Goal: Transaction & Acquisition: Purchase product/service

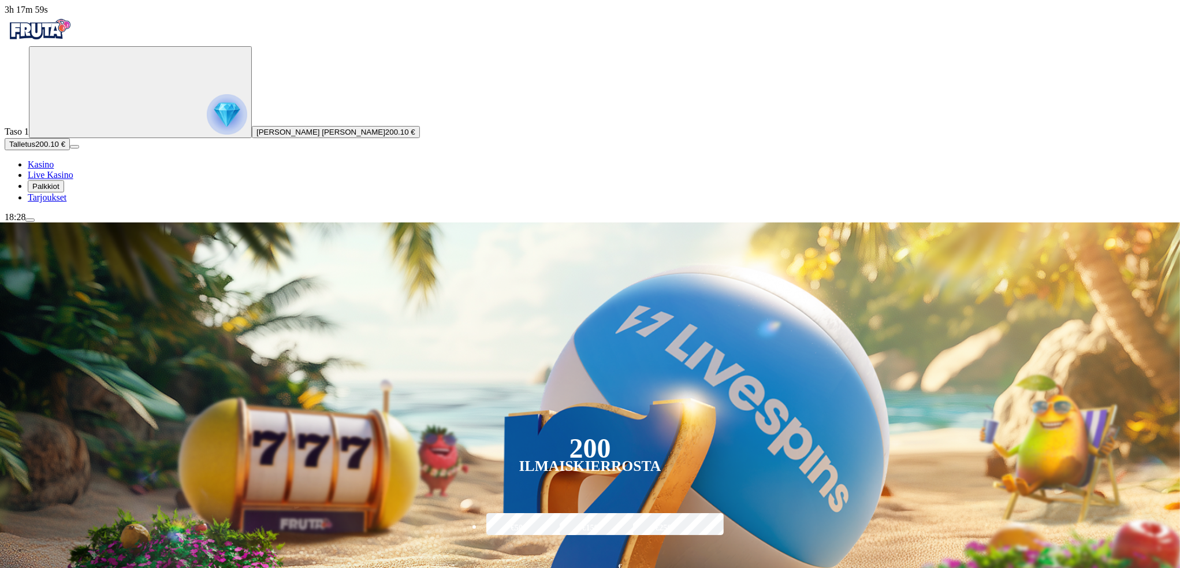
click at [35, 148] on span "Talletus" at bounding box center [22, 144] width 26 height 9
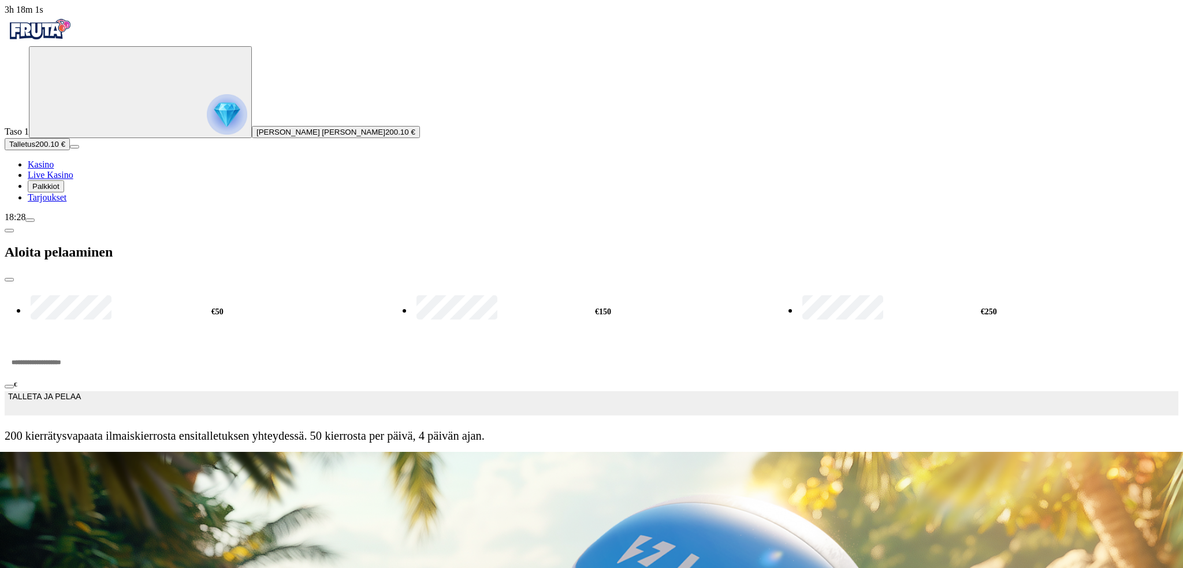
click at [179, 293] on label "€50" at bounding box center [217, 311] width 379 height 37
type input "**"
click at [81, 392] on span "TALLETA JA PELAA" at bounding box center [44, 403] width 73 height 23
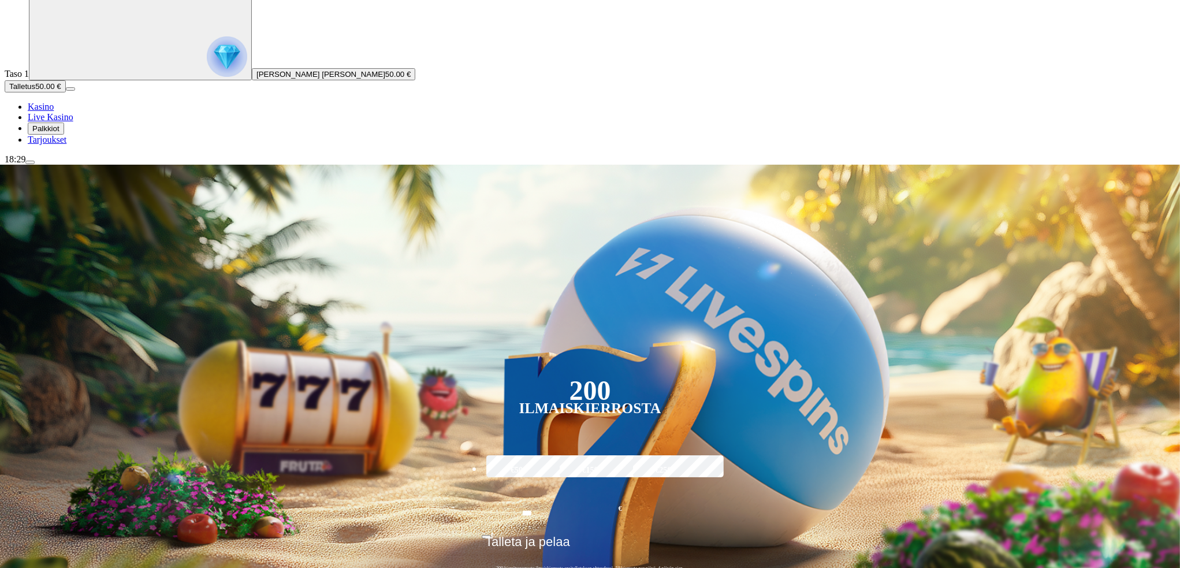
scroll to position [77, 0]
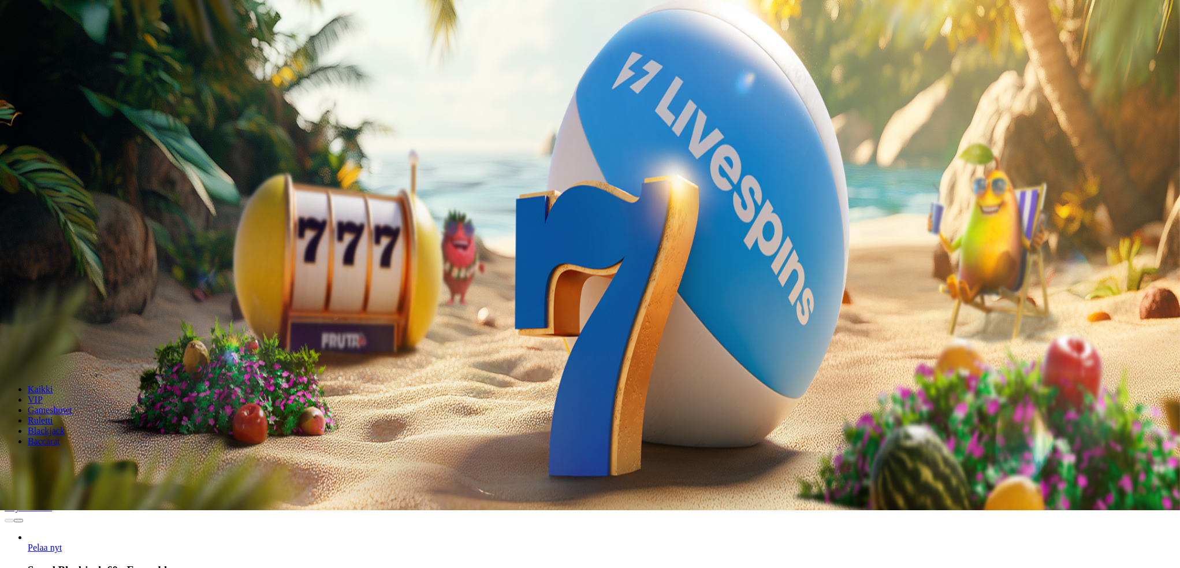
scroll to position [116, 0]
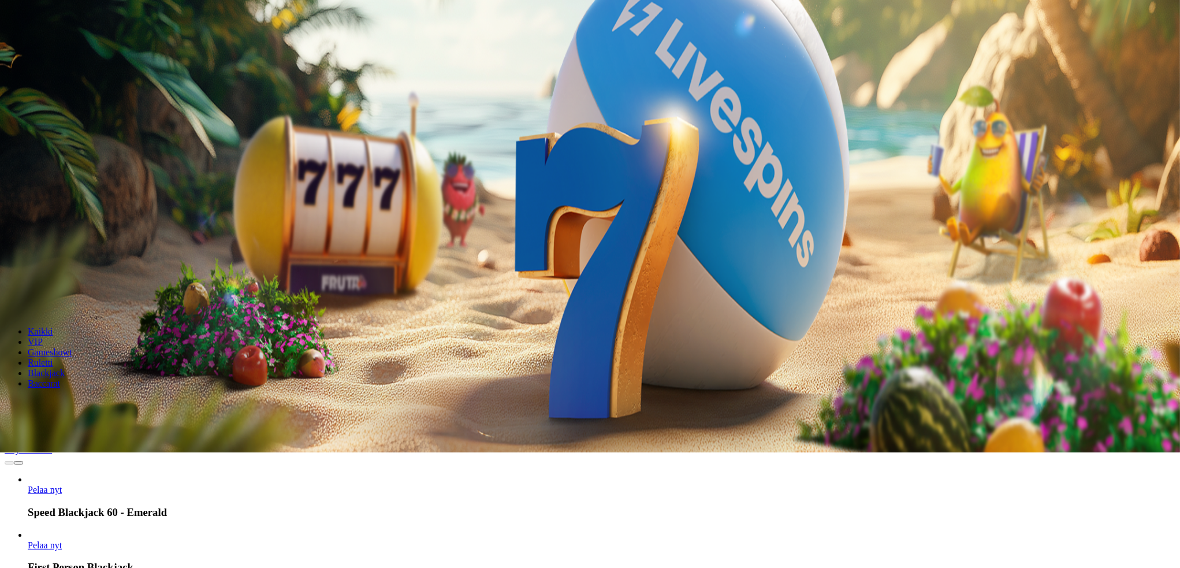
click at [62, 540] on span "Pelaa nyt" at bounding box center [45, 545] width 34 height 10
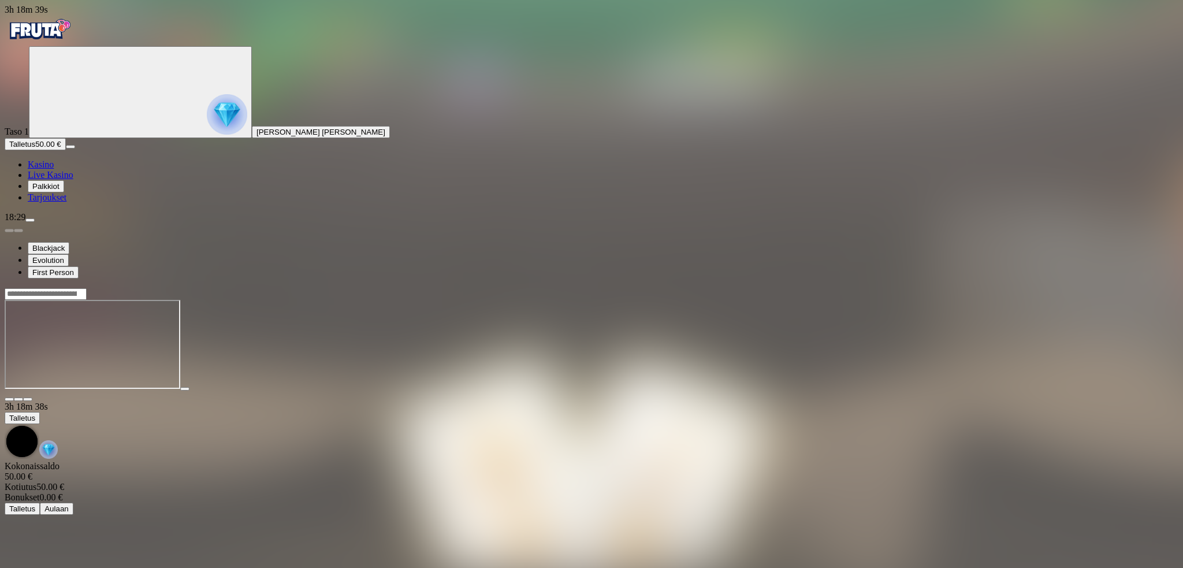
click at [28, 399] on span "fullscreen icon" at bounding box center [28, 399] width 0 height 0
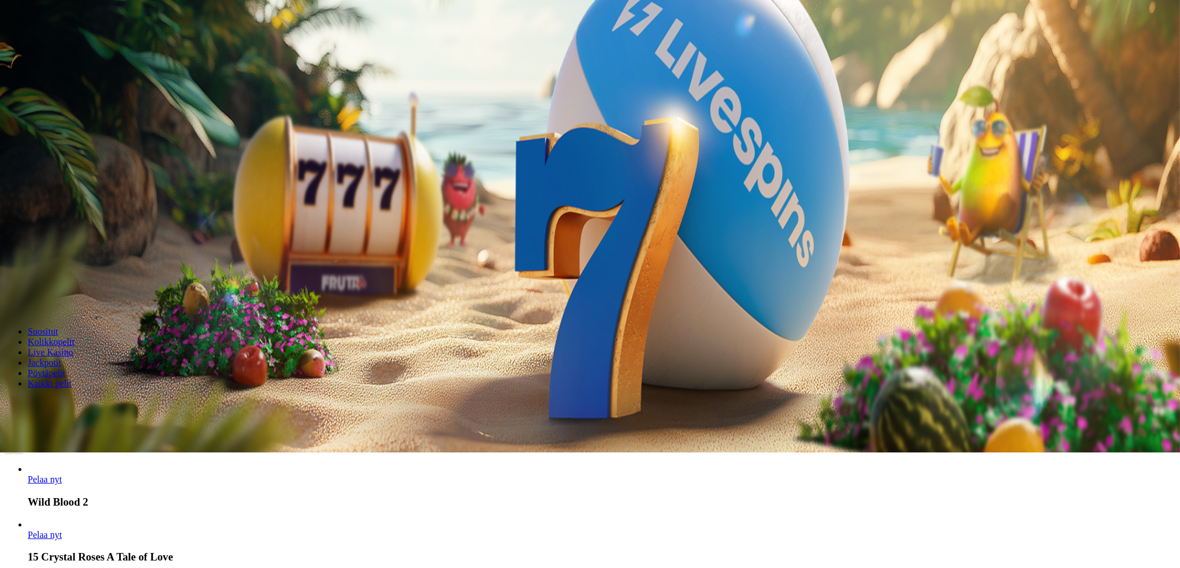
drag, startPoint x: 0, startPoint y: 0, endPoint x: 332, endPoint y: 293, distance: 442.4
click at [73, 347] on span "Live Kasino" at bounding box center [51, 352] width 46 height 10
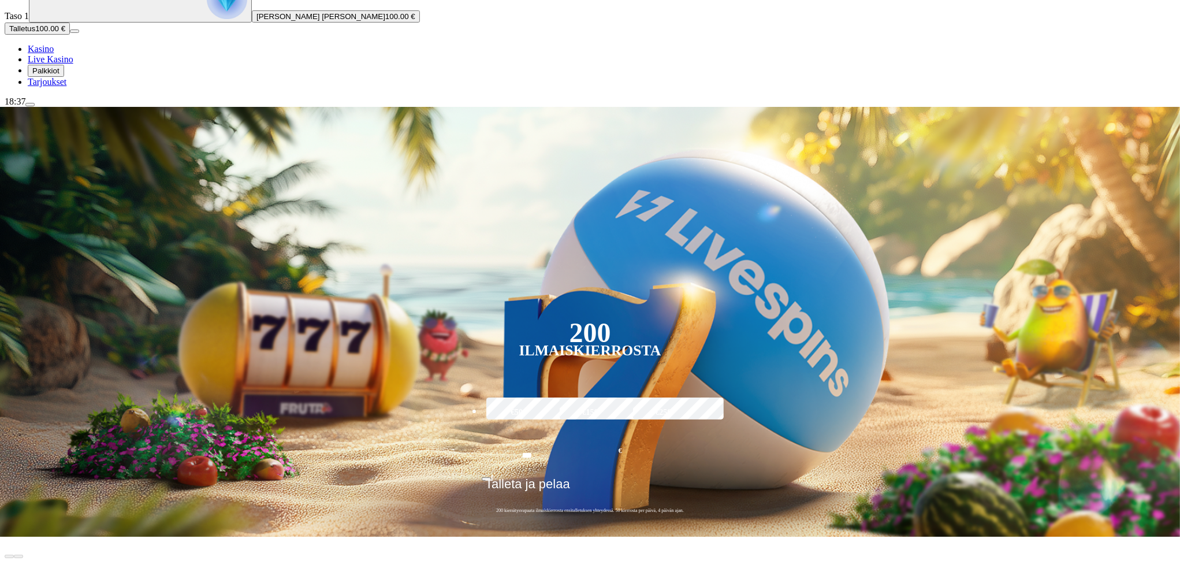
scroll to position [154, 0]
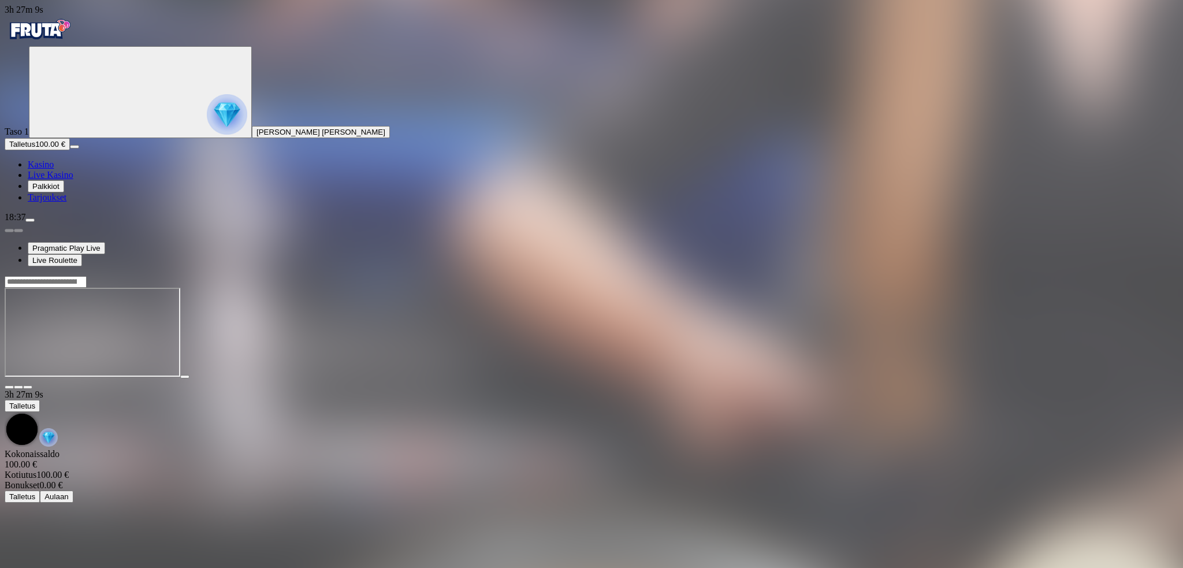
click at [32, 385] on button "button" at bounding box center [27, 386] width 9 height 3
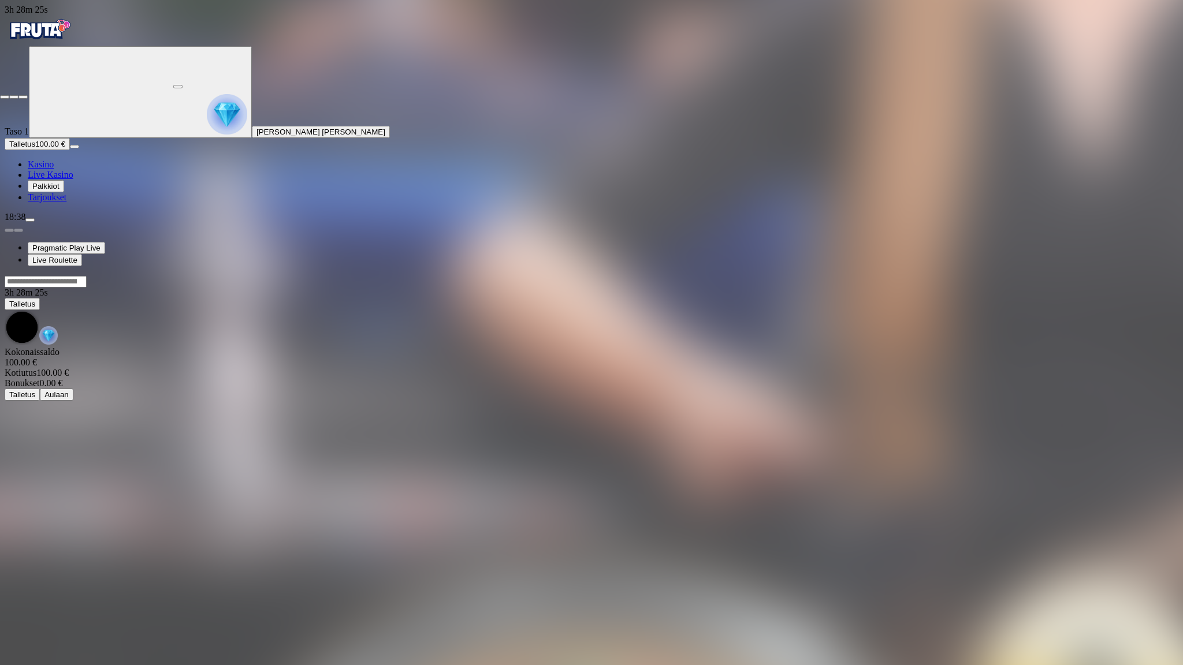
click at [5, 97] on span "close icon" at bounding box center [5, 97] width 0 height 0
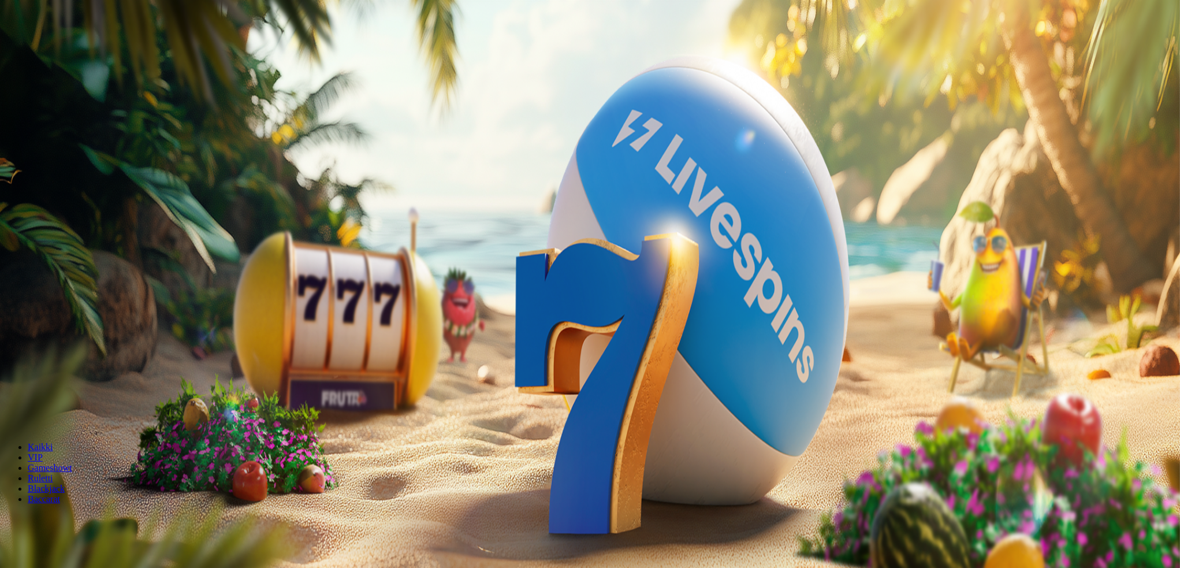
click at [30, 220] on span "menu icon" at bounding box center [30, 220] width 0 height 0
click at [42, 323] on button "Kotiutus" at bounding box center [23, 329] width 37 height 12
click at [87, 282] on input "number" at bounding box center [46, 288] width 82 height 12
type input "***"
click at [37, 306] on span "Kotiutus" at bounding box center [23, 310] width 28 height 9
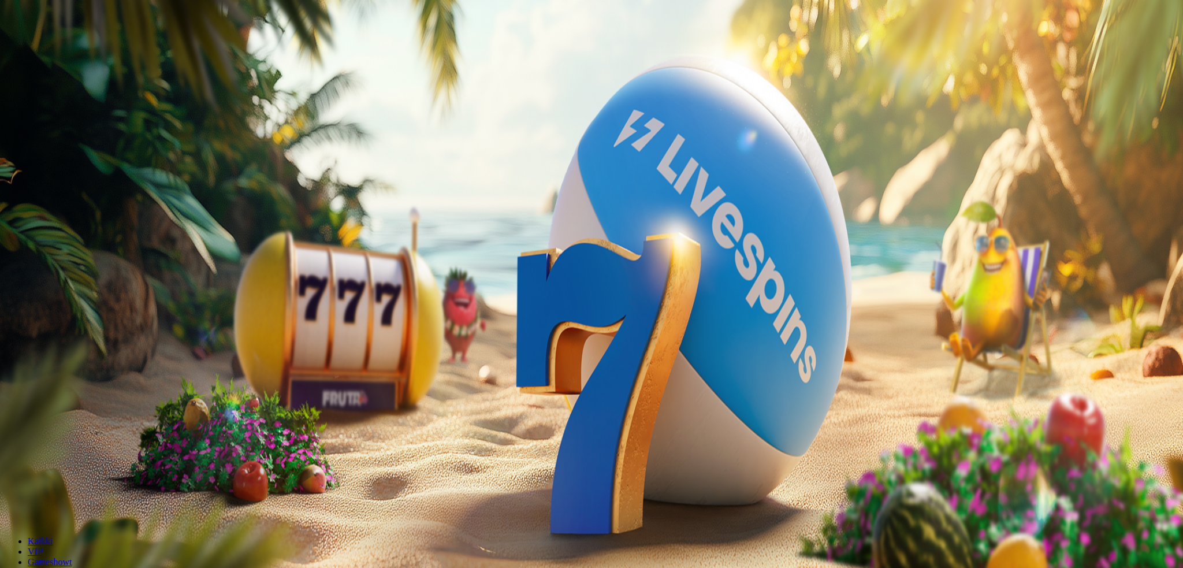
click at [9, 280] on span "close icon" at bounding box center [9, 280] width 0 height 0
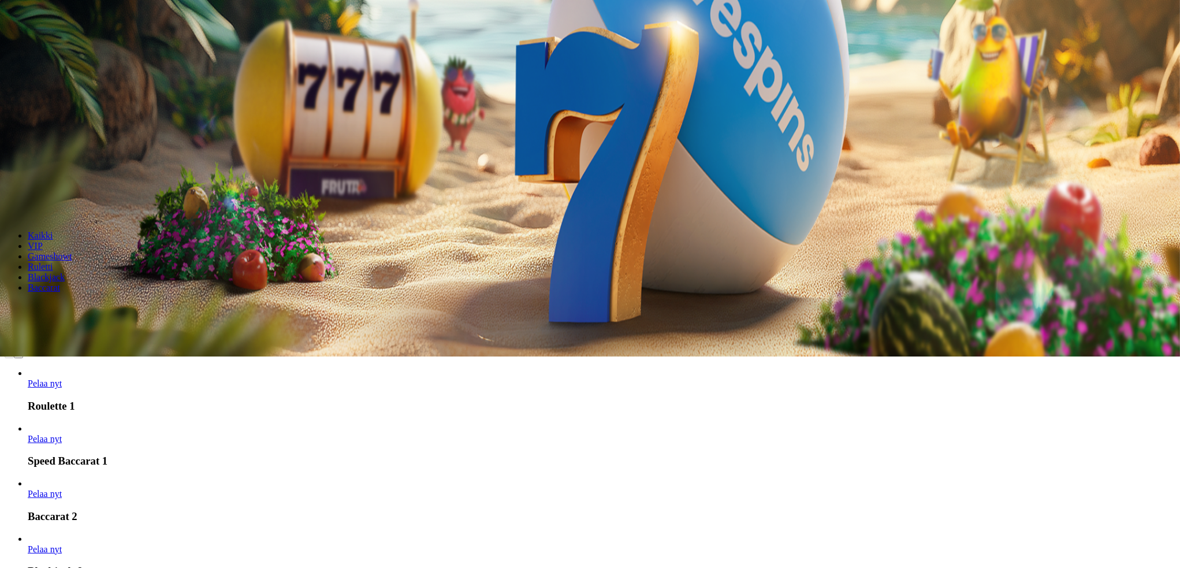
scroll to position [308, 0]
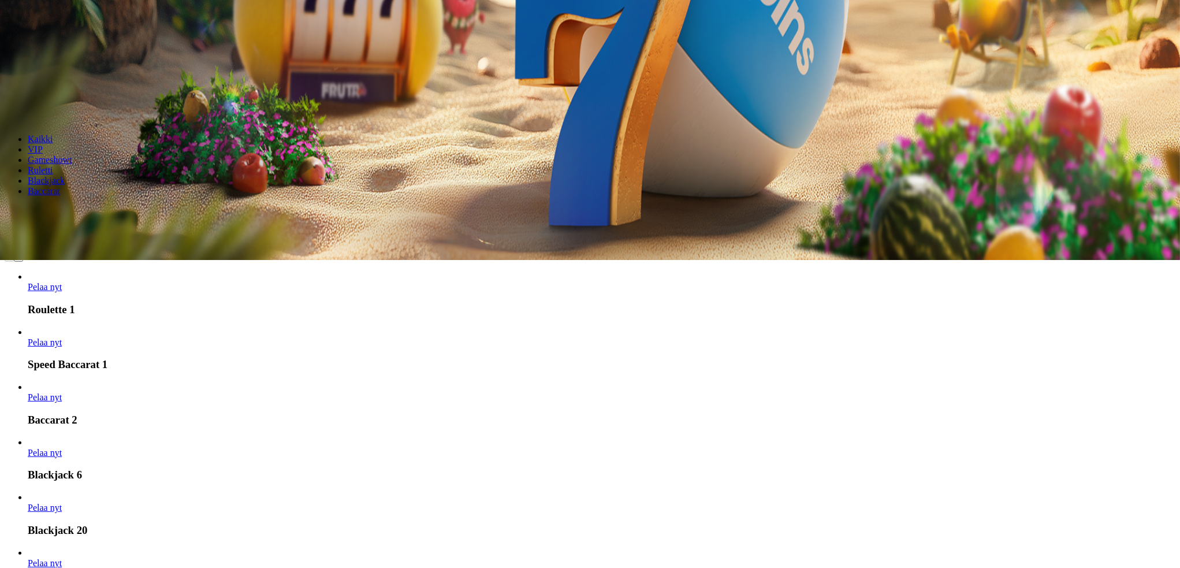
click at [62, 337] on link "Pelaa nyt" at bounding box center [45, 342] width 34 height 10
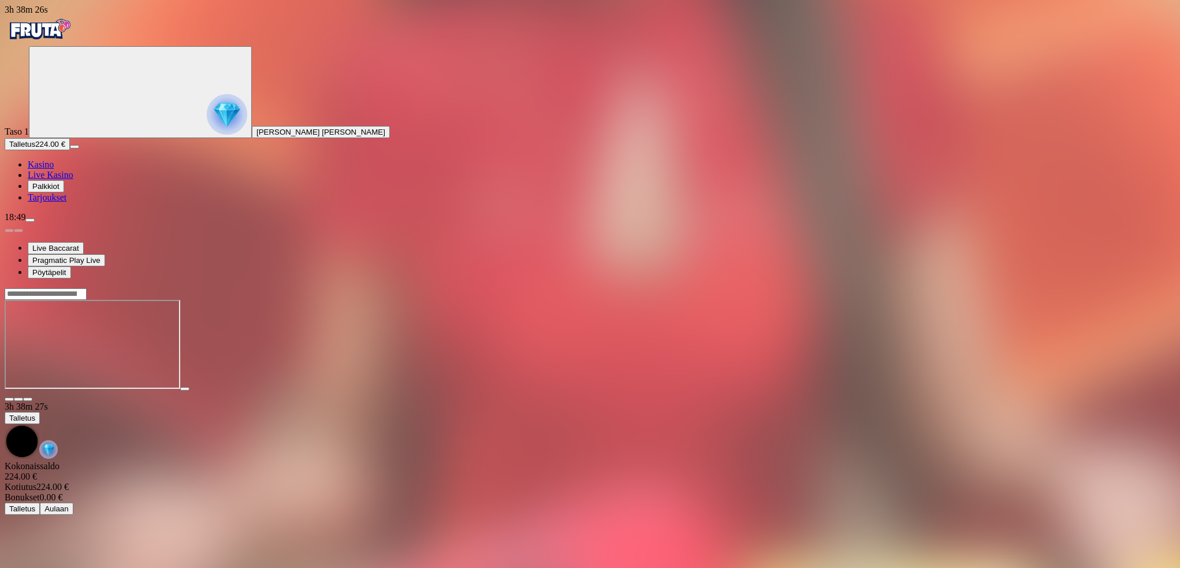
click at [28, 399] on span "fullscreen icon" at bounding box center [28, 399] width 0 height 0
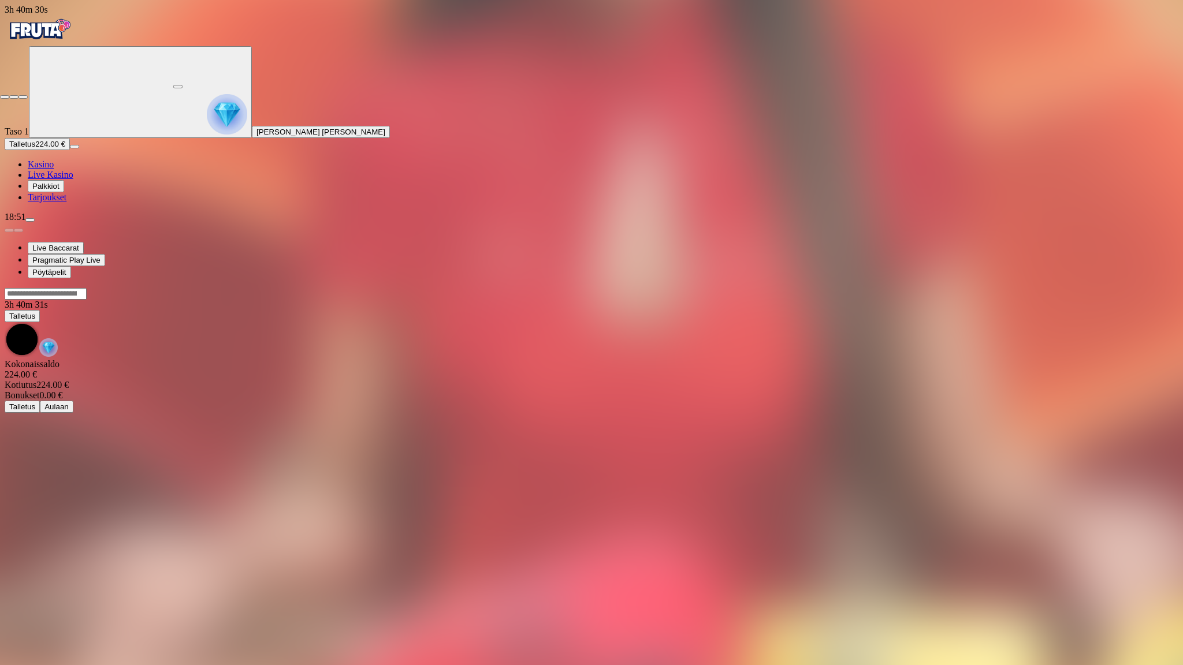
click at [5, 97] on span "close icon" at bounding box center [5, 97] width 0 height 0
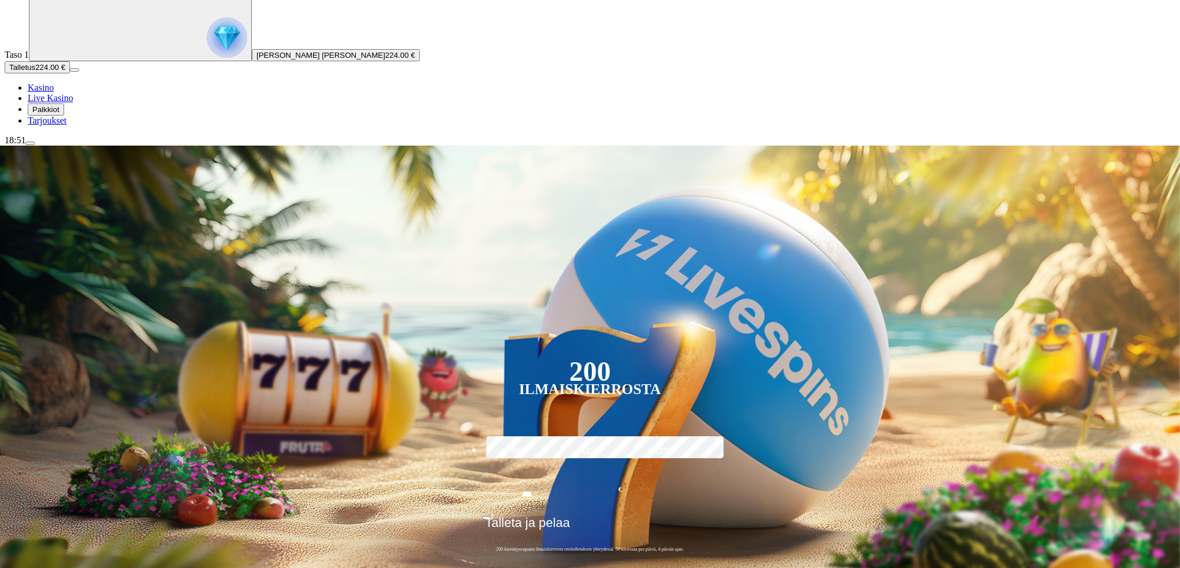
scroll to position [116, 0]
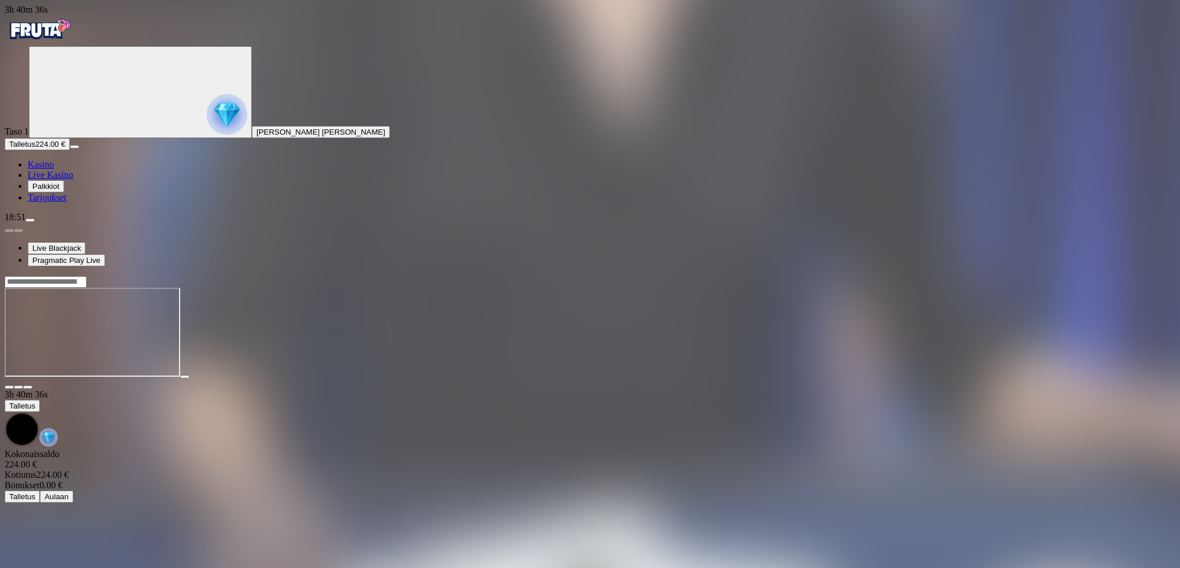
drag, startPoint x: 1089, startPoint y: 94, endPoint x: 1090, endPoint y: 164, distance: 69.9
click at [28, 387] on span "fullscreen icon" at bounding box center [28, 387] width 0 height 0
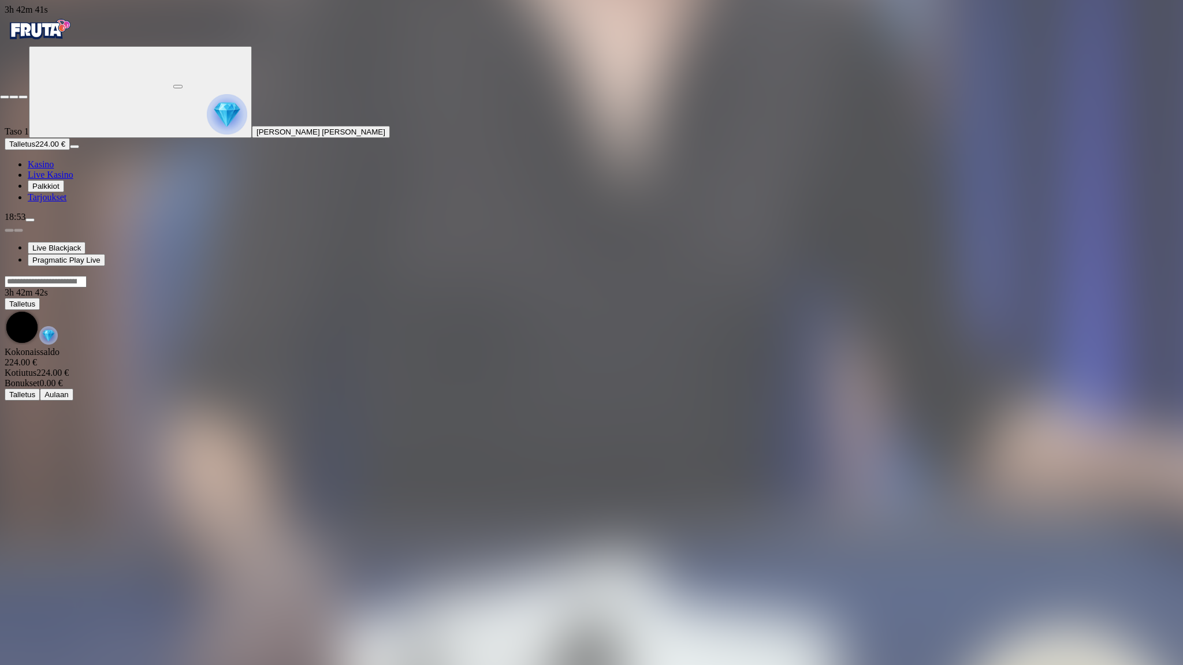
click at [5, 97] on span "close icon" at bounding box center [5, 97] width 0 height 0
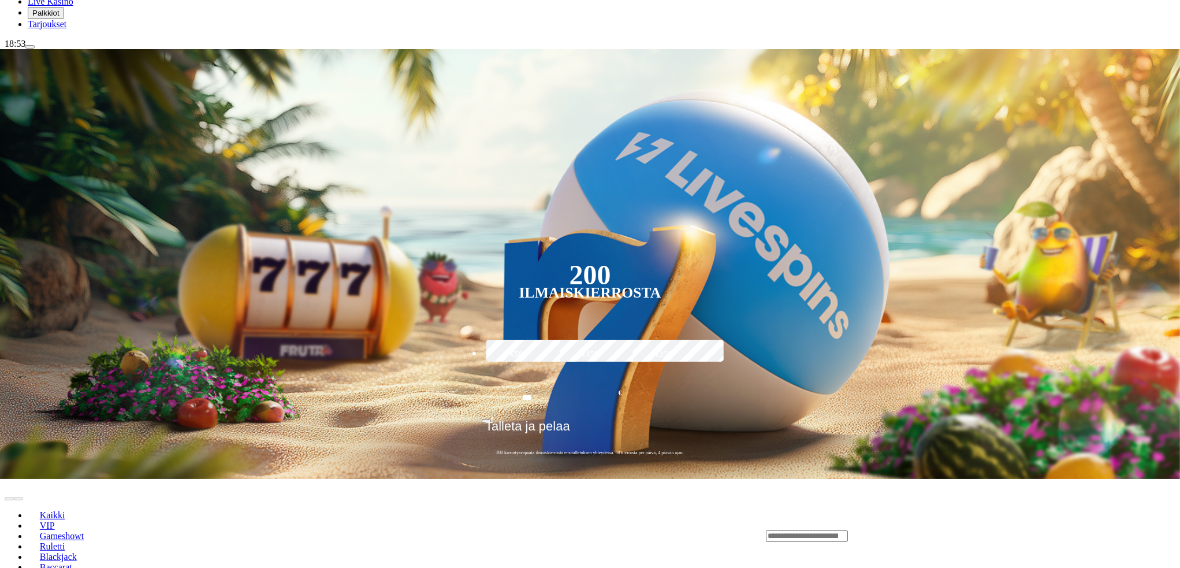
scroll to position [250, 0]
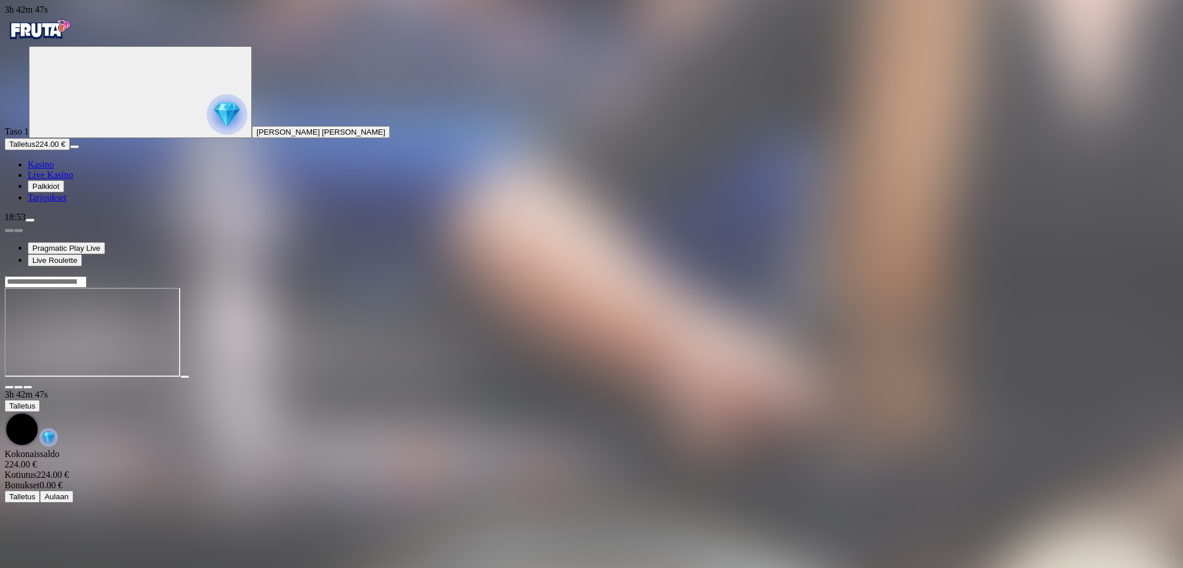
click at [28, 387] on span "fullscreen icon" at bounding box center [28, 387] width 0 height 0
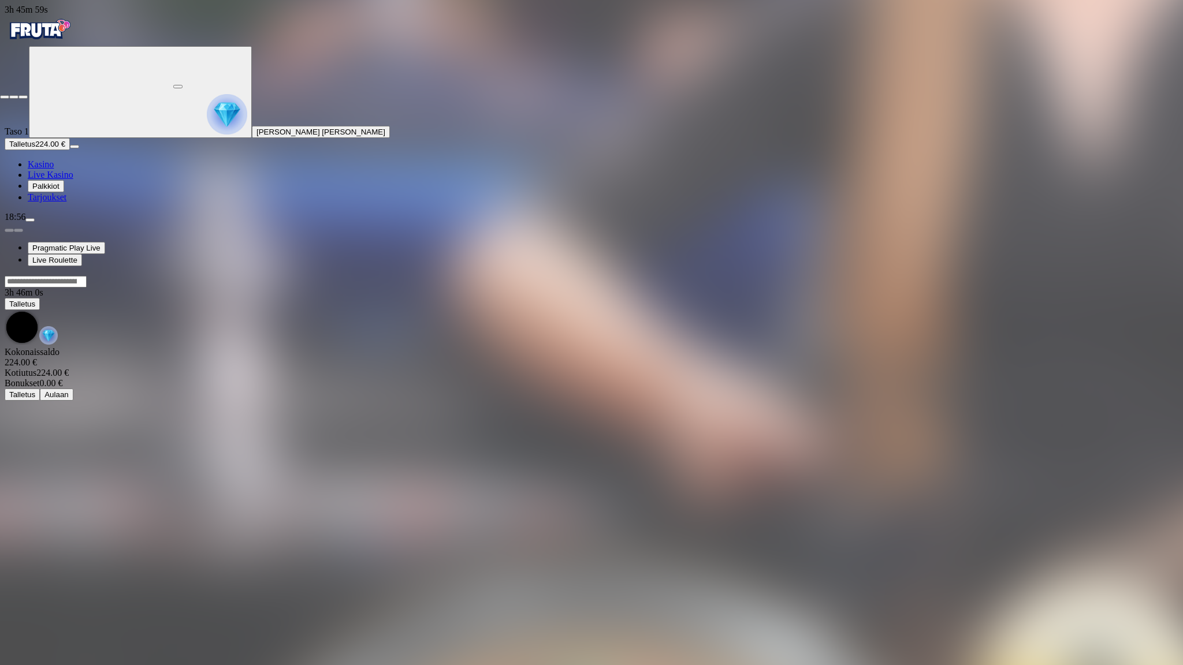
click at [5, 97] on span "close icon" at bounding box center [5, 97] width 0 height 0
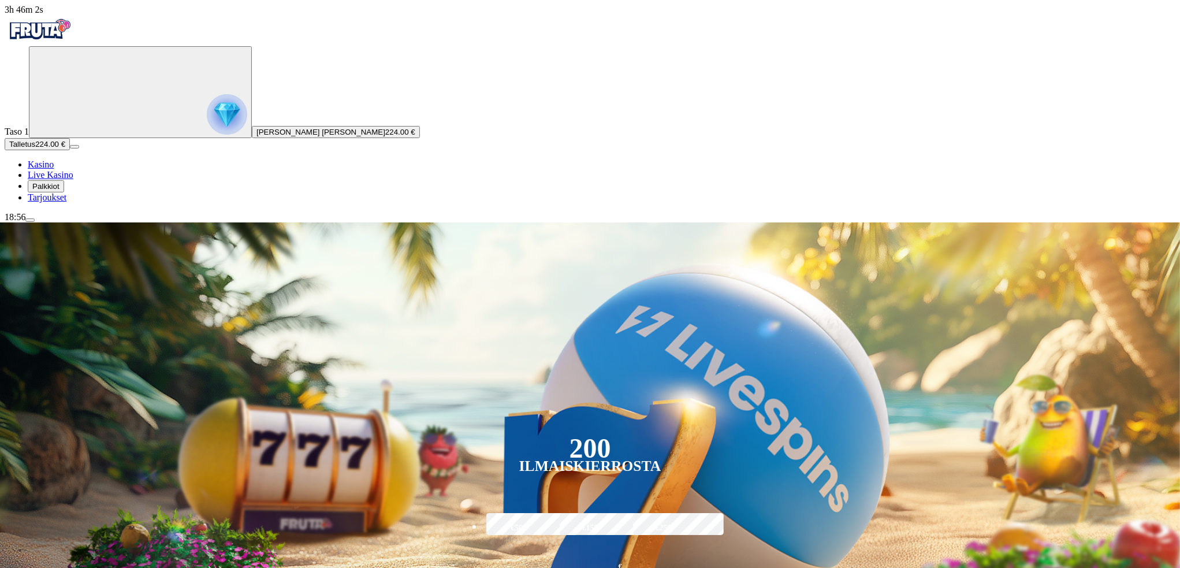
scroll to position [116, 0]
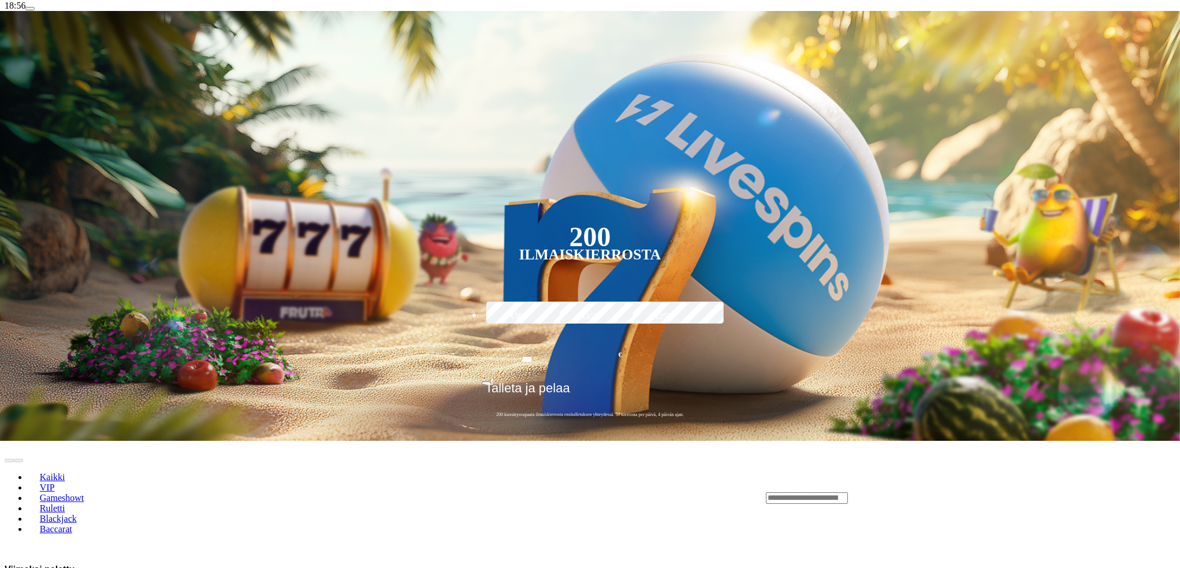
scroll to position [231, 0]
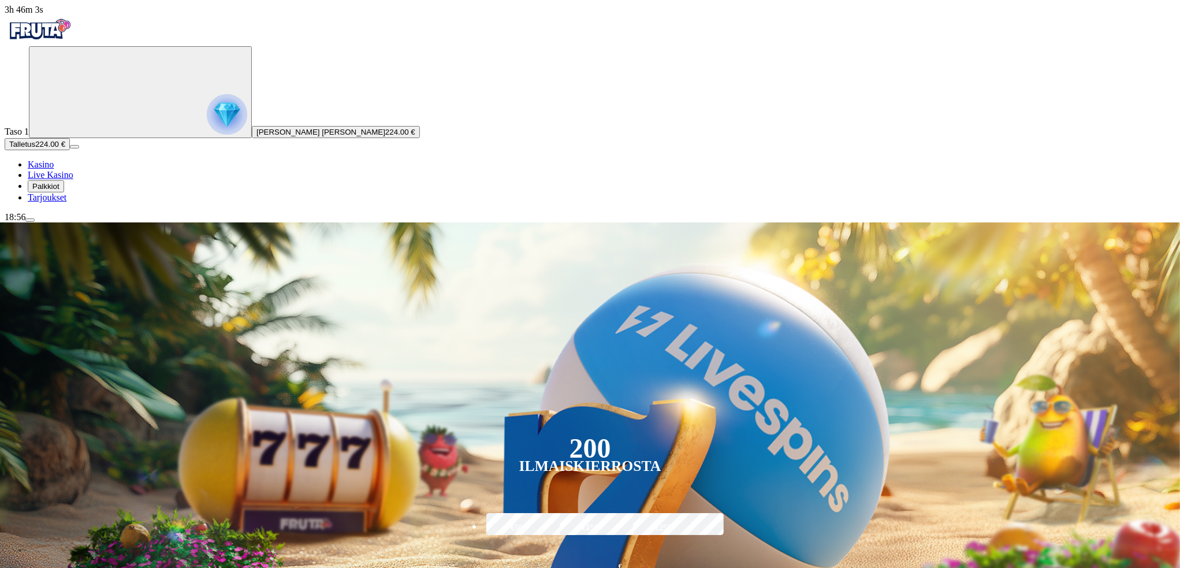
scroll to position [96, 0]
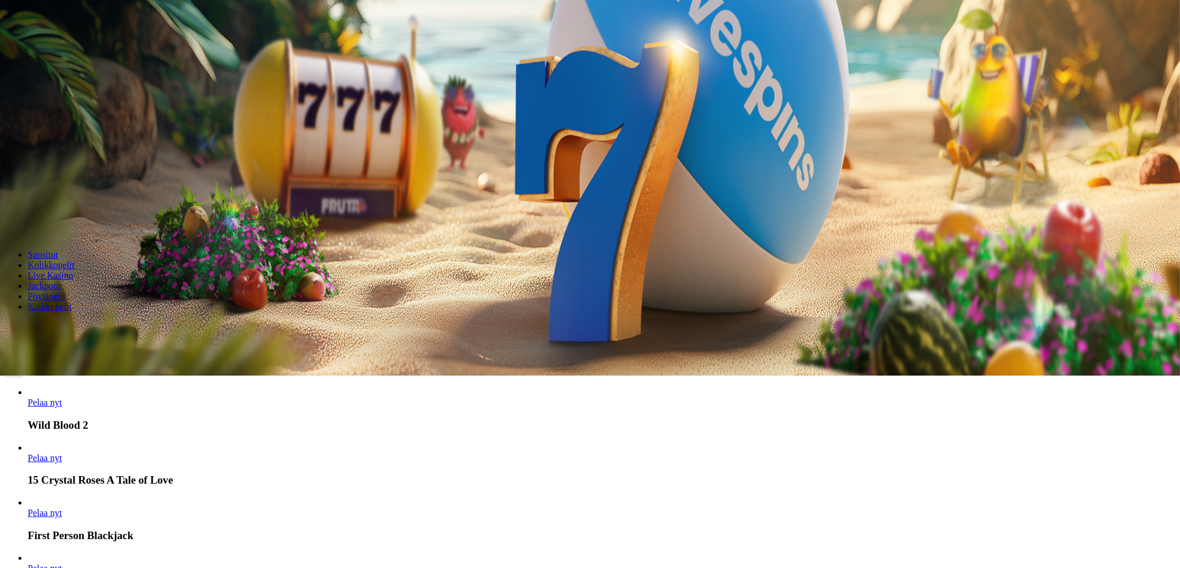
click at [73, 270] on span "Live Kasino" at bounding box center [51, 275] width 46 height 10
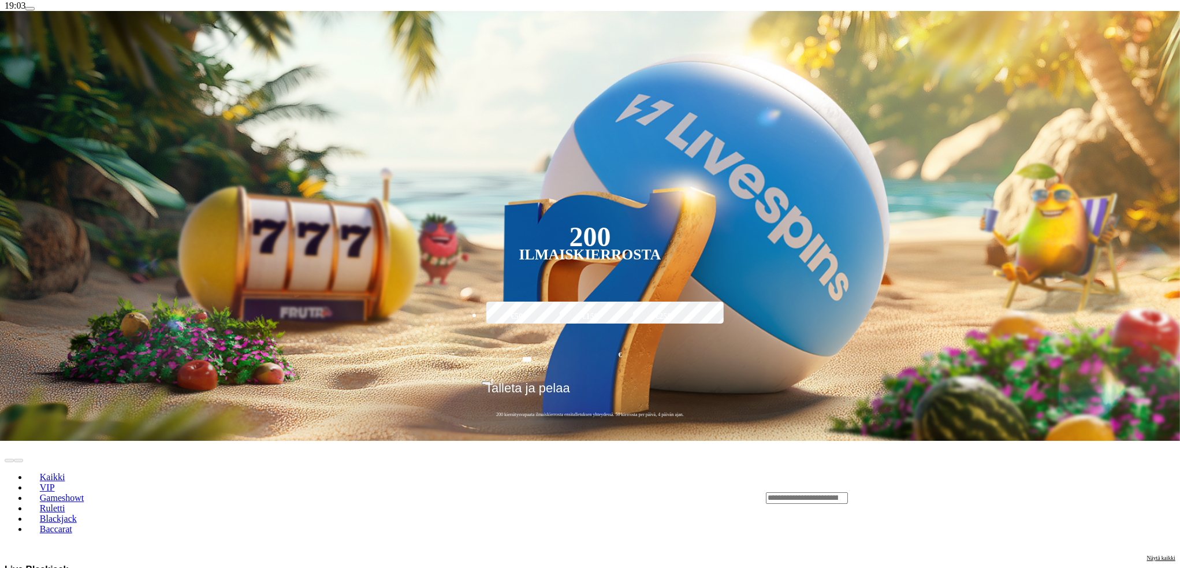
scroll to position [327, 0]
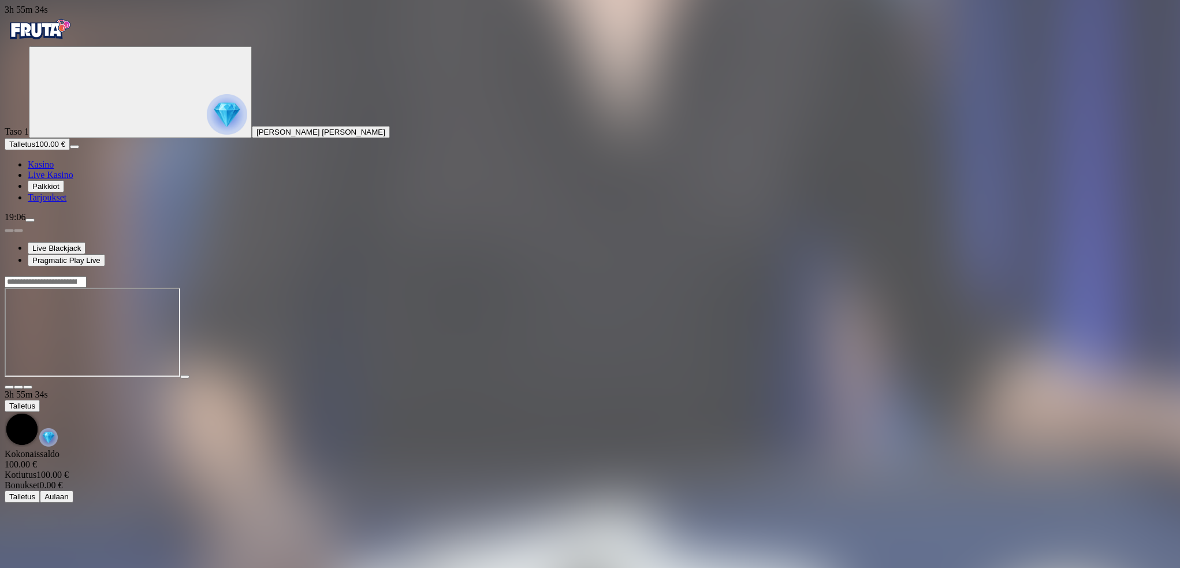
click at [9, 387] on span "close icon" at bounding box center [9, 387] width 0 height 0
